Goal: Task Accomplishment & Management: Use online tool/utility

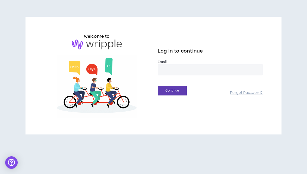
click at [198, 74] on input "email" at bounding box center [209, 69] width 105 height 11
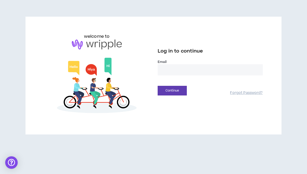
type input "**********"
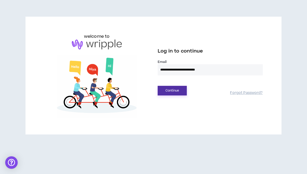
click at [181, 87] on button "Continue" at bounding box center [171, 91] width 29 height 10
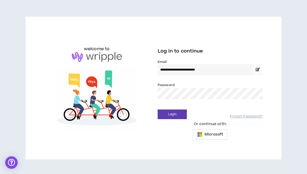
click at [170, 108] on div "Login Forgot Password?" at bounding box center [209, 112] width 105 height 13
drag, startPoint x: 172, startPoint y: 112, endPoint x: 174, endPoint y: 111, distance: 2.7
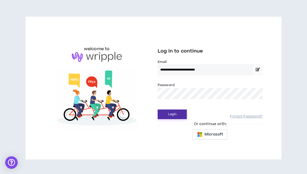
click at [172, 112] on button "Login" at bounding box center [171, 114] width 29 height 10
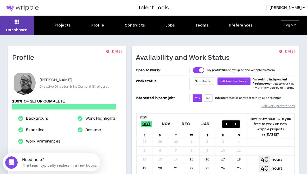
click at [61, 27] on div "Projects" at bounding box center [62, 25] width 16 height 5
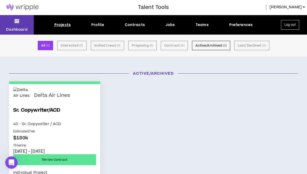
click at [174, 25] on div "Projects Profile Contracts Jobs Teams Preferences" at bounding box center [153, 24] width 239 height 5
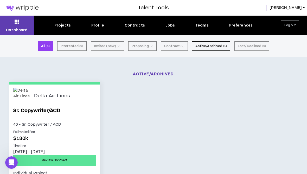
click at [172, 25] on div "Jobs" at bounding box center [170, 25] width 10 height 5
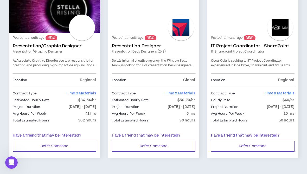
scroll to position [916, 0]
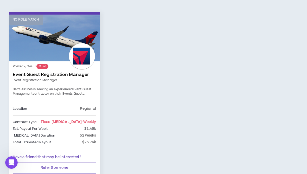
scroll to position [335, 0]
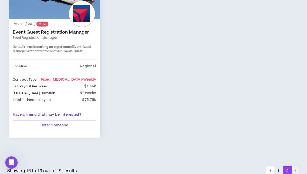
click at [279, 166] on button "1" at bounding box center [278, 170] width 9 height 9
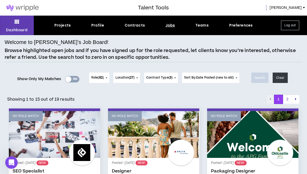
click at [71, 79] on div "Yes No" at bounding box center [72, 79] width 14 height 6
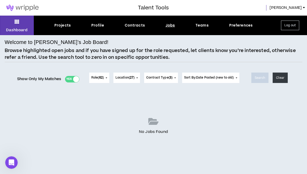
click at [67, 78] on div "Yes No" at bounding box center [72, 79] width 14 height 6
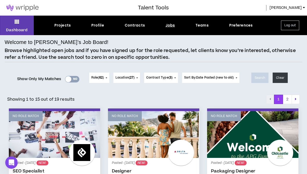
click at [103, 78] on button "Role ( 62 )" at bounding box center [99, 78] width 20 height 10
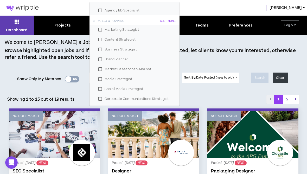
scroll to position [338, 0]
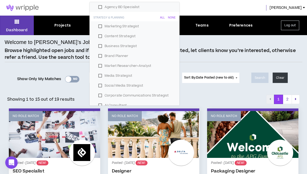
click at [210, 97] on div "Showing 1 to 15 out of 19 results 1 2" at bounding box center [153, 99] width 292 height 9
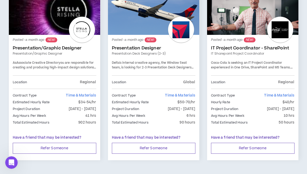
scroll to position [916, 0]
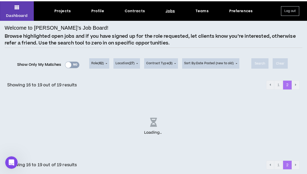
scroll to position [335, 0]
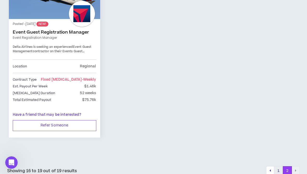
click at [279, 166] on button "1" at bounding box center [278, 170] width 9 height 9
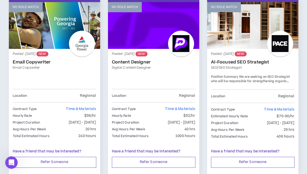
scroll to position [301, 0]
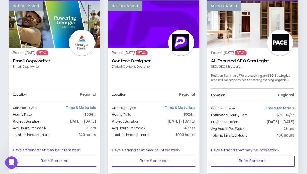
click at [42, 62] on link "Email Copywriter" at bounding box center [54, 60] width 83 height 5
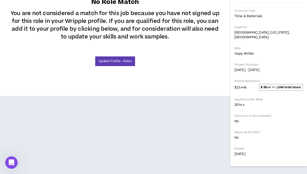
scroll to position [149, 0]
